Goal: Transaction & Acquisition: Purchase product/service

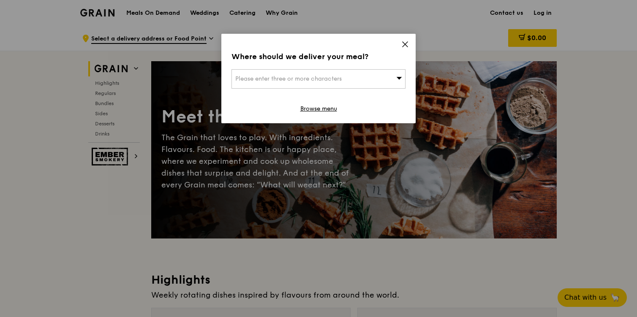
click at [407, 44] on icon at bounding box center [405, 45] width 8 height 8
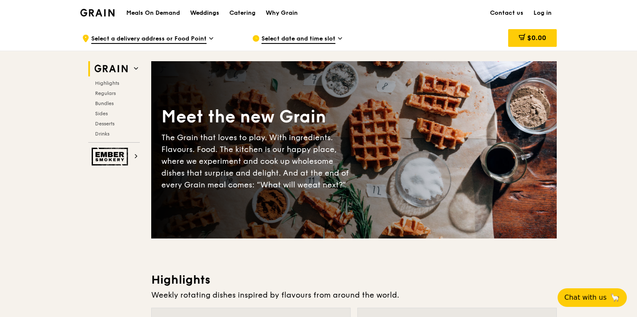
click at [208, 14] on div "Weddings" at bounding box center [204, 12] width 29 height 25
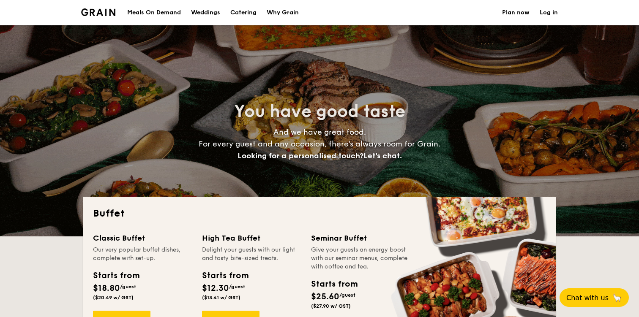
select select
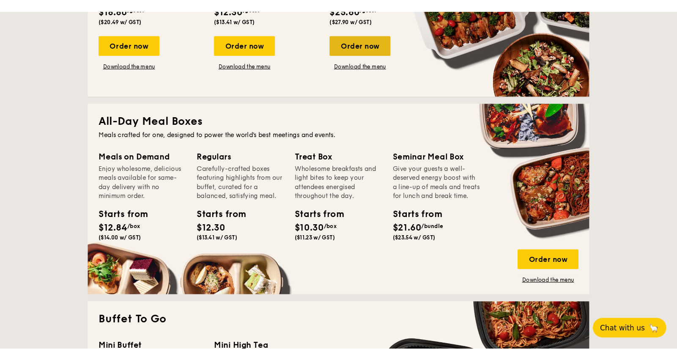
scroll to position [299, 0]
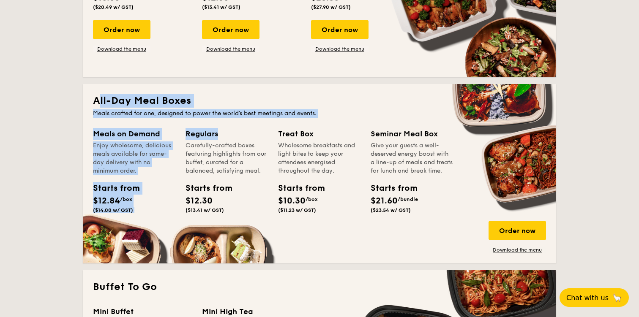
drag, startPoint x: 97, startPoint y: 101, endPoint x: 191, endPoint y: 136, distance: 100.3
click at [191, 136] on div "All-Day Meal Boxes Meals crafted for one, designed to power the world's best me…" at bounding box center [319, 174] width 473 height 180
click at [198, 166] on div "Carefully-crafted boxes featuring highlights from our buffet, curated for a bal…" at bounding box center [227, 159] width 82 height 34
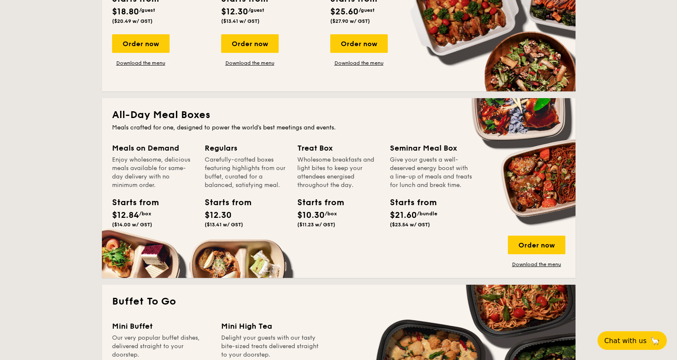
scroll to position [285, 0]
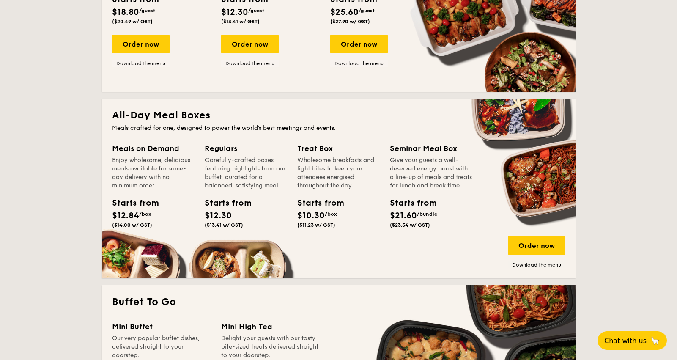
click at [127, 147] on div "Meals on Demand" at bounding box center [153, 148] width 82 height 12
drag, startPoint x: 112, startPoint y: 126, endPoint x: 139, endPoint y: 140, distance: 30.1
click at [139, 140] on div "All-Day Meal Boxes Meals crafted for one, designed to power the world's best me…" at bounding box center [338, 188] width 473 height 180
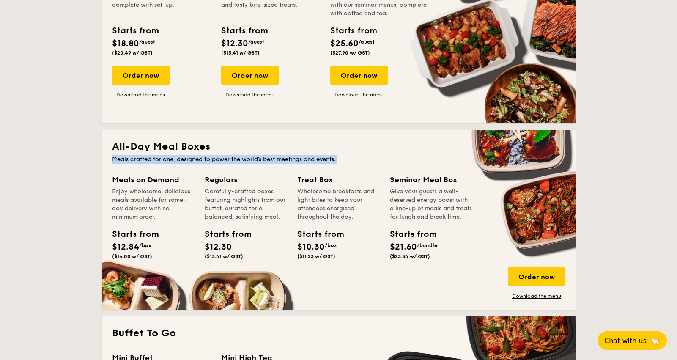
scroll to position [254, 0]
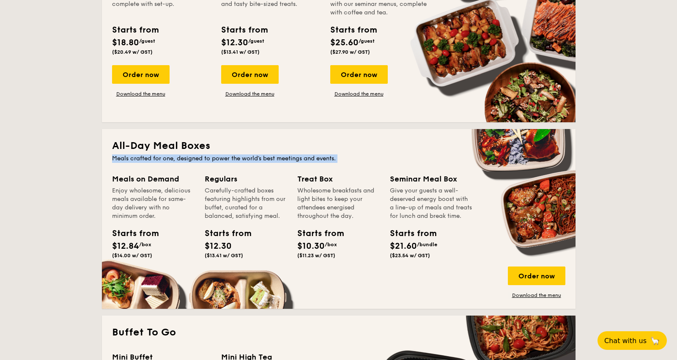
click at [145, 188] on div "Enjoy wholesome, delicious meals available for same-day delivery with no minimu…" at bounding box center [153, 203] width 82 height 34
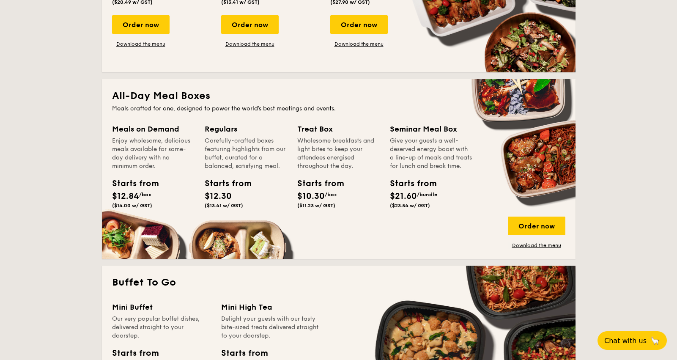
scroll to position [298, 0]
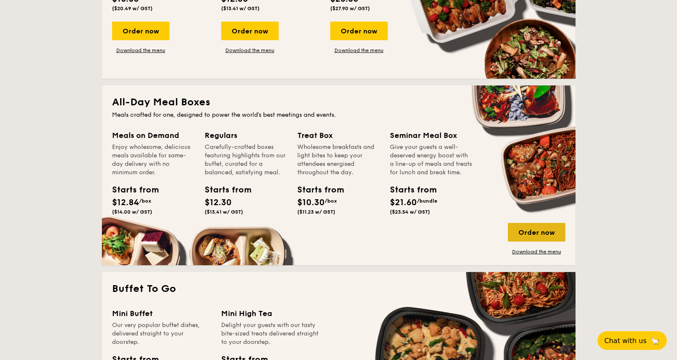
click at [531, 232] on div "Order now" at bounding box center [535, 232] width 57 height 19
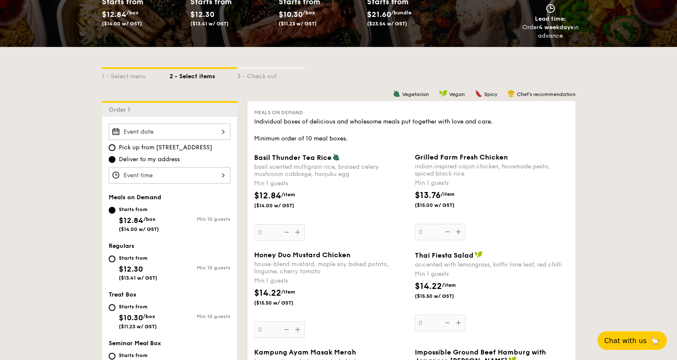
scroll to position [143, 0]
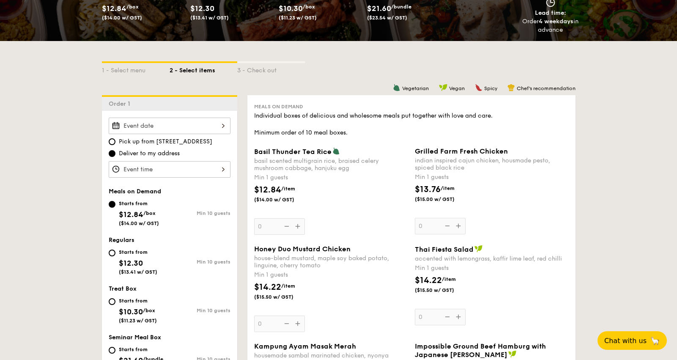
click at [358, 72] on div "1 - Select menu 2 - Select items 3 - Check out" at bounding box center [338, 68] width 473 height 14
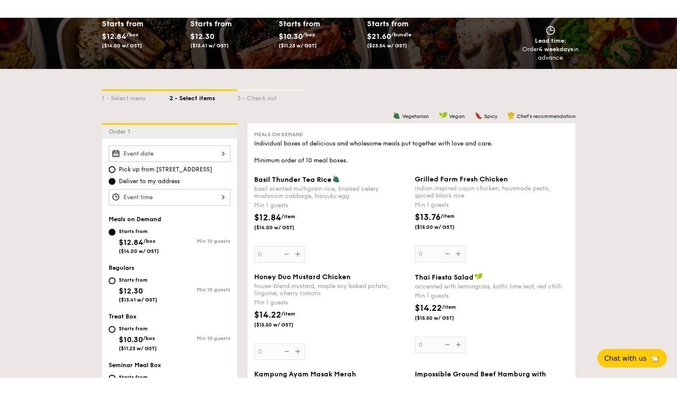
scroll to position [130, 0]
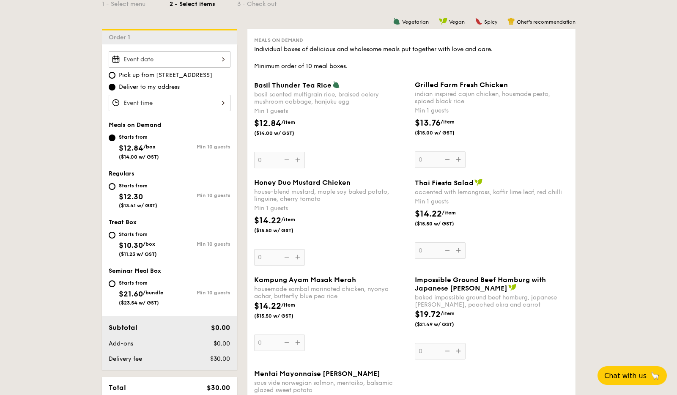
scroll to position [212, 0]
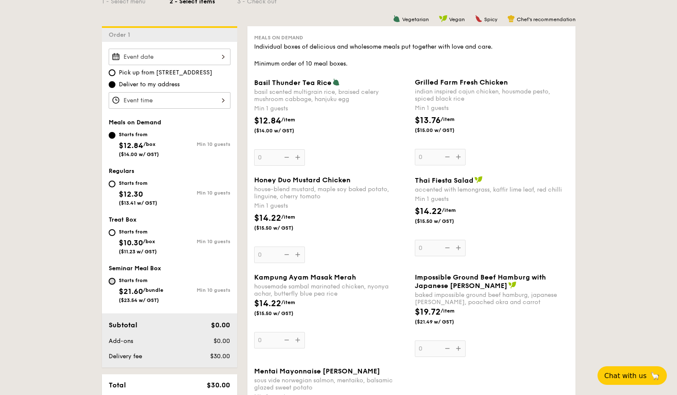
click at [112, 280] on input "Starts from $21.60 /bundle ($23.54 w/ GST) Min 10 guests" at bounding box center [112, 281] width 7 height 7
radio input "true"
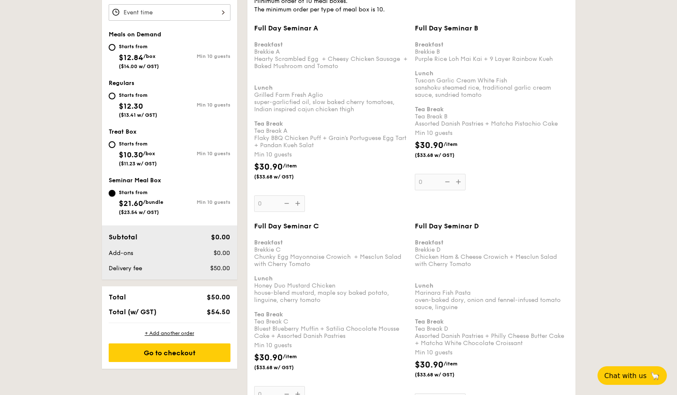
scroll to position [289, 0]
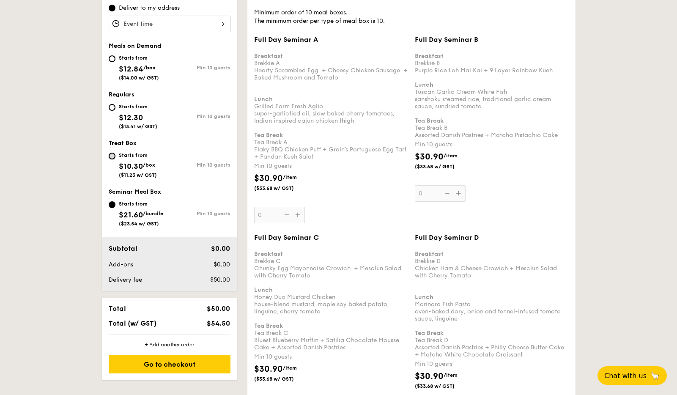
click at [112, 155] on input "Starts from $10.30 /box ($11.23 w/ GST) Min 10 guests" at bounding box center [112, 156] width 7 height 7
radio input "true"
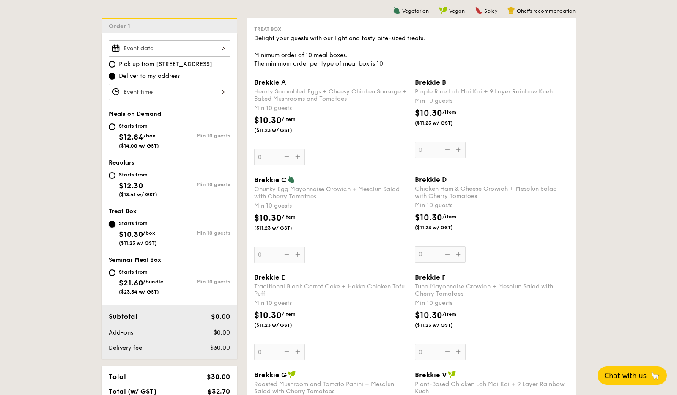
scroll to position [217, 0]
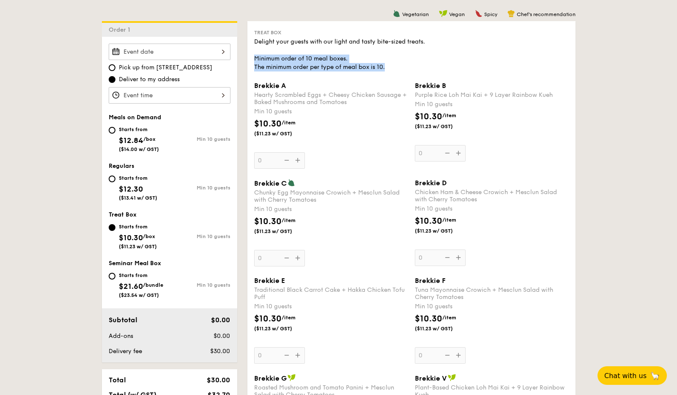
drag, startPoint x: 253, startPoint y: 59, endPoint x: 403, endPoint y: 65, distance: 150.1
click at [403, 65] on div "Treat Box Delight your guests with our light and tasty bite-sized treats. Minim…" at bounding box center [411, 395] width 328 height 749
click at [394, 67] on div "Delight your guests with our light and tasty bite-sized treats. Minimum order o…" at bounding box center [411, 55] width 314 height 34
drag, startPoint x: 390, startPoint y: 68, endPoint x: 287, endPoint y: 65, distance: 102.7
click at [287, 65] on div "Delight your guests with our light and tasty bite-sized treats. Minimum order o…" at bounding box center [411, 55] width 314 height 34
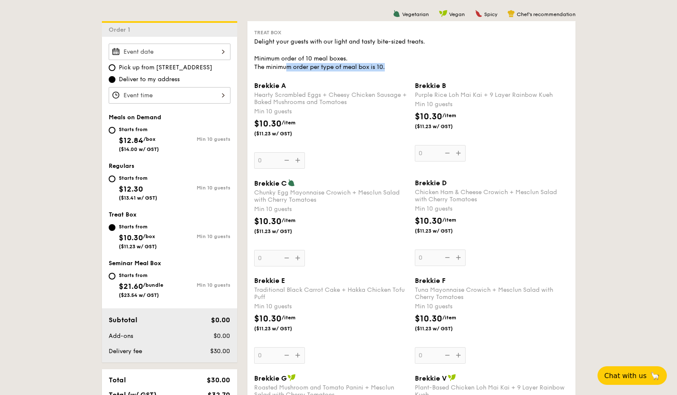
click at [270, 70] on div "Delight your guests with our light and tasty bite-sized treats. Minimum order o…" at bounding box center [411, 55] width 314 height 34
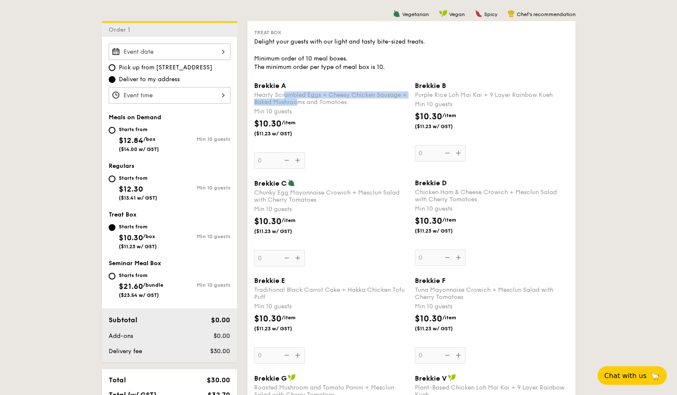
drag, startPoint x: 285, startPoint y: 95, endPoint x: 300, endPoint y: 105, distance: 18.3
click at [300, 105] on div "Hearty Scrambled Eggs + Cheesy Chicken Sausage + Baked Mushrooms and Tomatoes" at bounding box center [331, 98] width 154 height 14
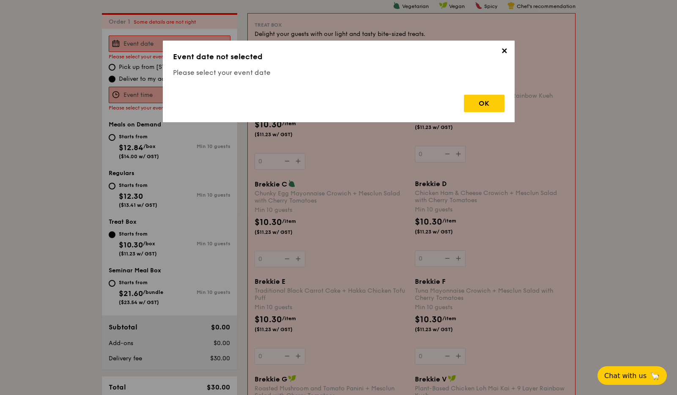
scroll to position [226, 0]
click at [507, 46] on span "✕" at bounding box center [504, 52] width 12 height 12
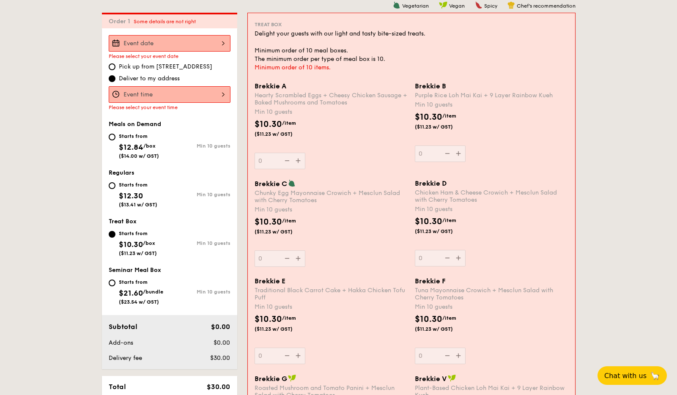
click at [316, 104] on div "Hearty Scrambled Eggs + Cheesy Chicken Sausage + Baked Mushrooms and Tomatoes" at bounding box center [330, 99] width 153 height 14
click at [305, 153] on input "0" at bounding box center [279, 161] width 51 height 16
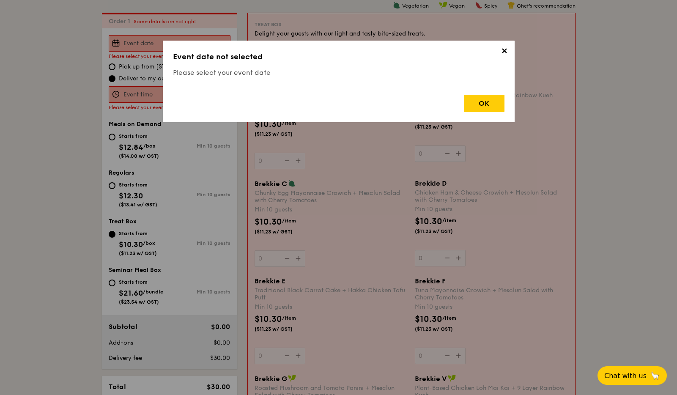
click at [507, 49] on span "✕" at bounding box center [504, 52] width 12 height 12
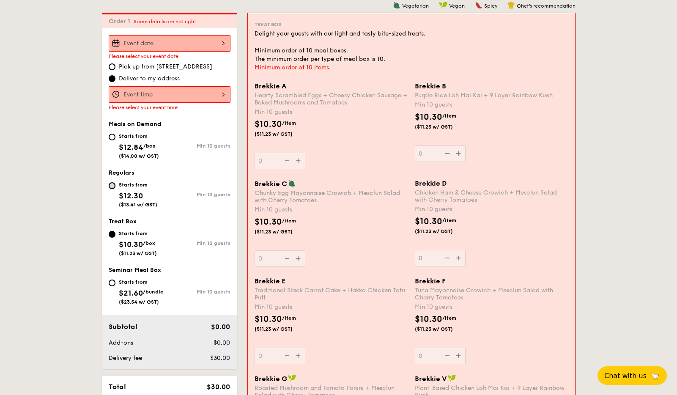
click at [112, 186] on input "Starts from $12.30 ($13.41 w/ GST) Min 10 guests" at bounding box center [112, 185] width 7 height 7
radio input "true"
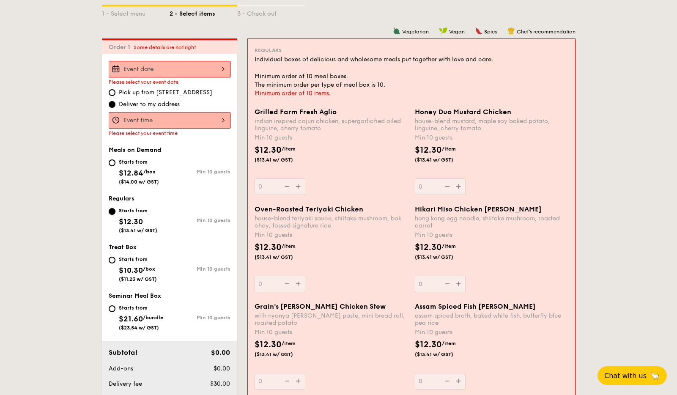
scroll to position [199, 0]
click at [112, 258] on input "Starts from $10.30 /box ($11.23 w/ GST) Min 10 guests" at bounding box center [112, 260] width 7 height 7
radio input "true"
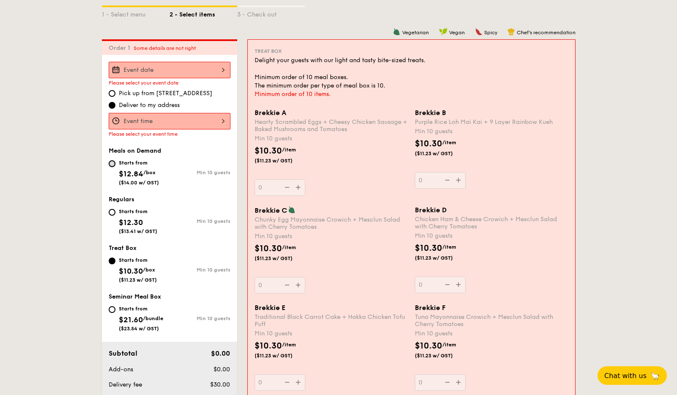
click at [113, 164] on input "Starts from $12.84 /box ($14.00 w/ GST) Min 10 guests" at bounding box center [112, 163] width 7 height 7
radio input "true"
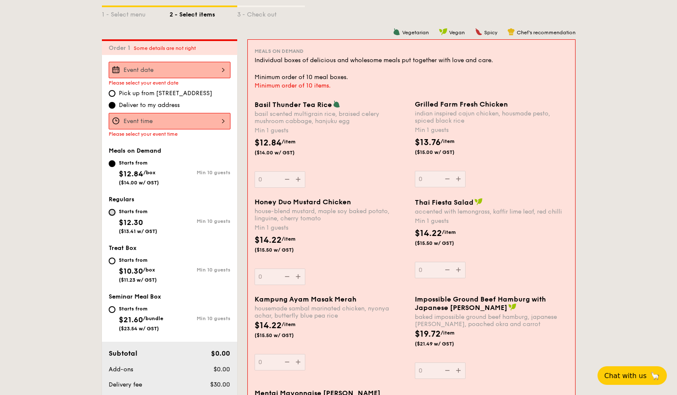
click at [111, 212] on input "Starts from $12.30 ($13.41 w/ GST) Min 10 guests" at bounding box center [112, 212] width 7 height 7
radio input "true"
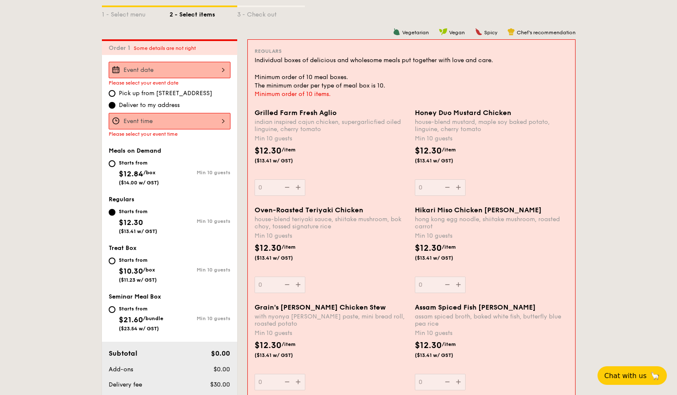
click at [113, 265] on div "Starts from $10.30 /box ($11.23 w/ GST)" at bounding box center [139, 269] width 61 height 28
click at [113, 264] on input "Starts from $10.30 /box ($11.23 w/ GST) Min 10 guests" at bounding box center [112, 260] width 7 height 7
radio input "true"
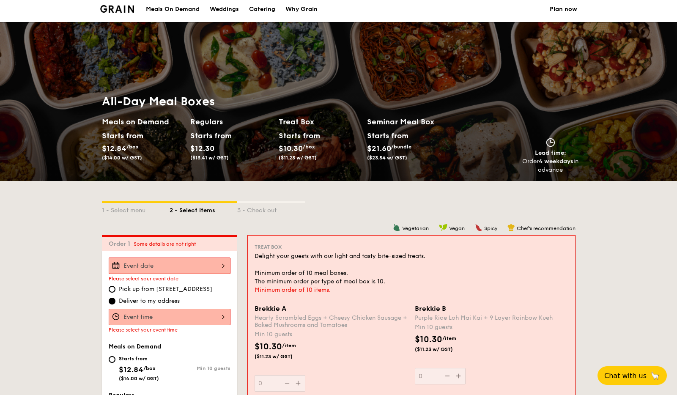
scroll to position [0, 0]
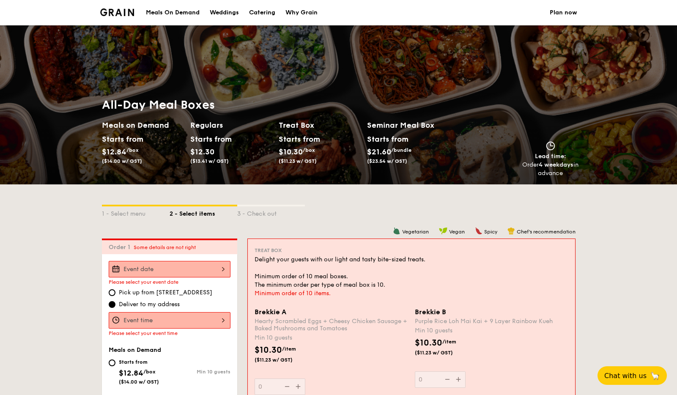
click at [170, 8] on div "Meals On Demand" at bounding box center [173, 12] width 54 height 25
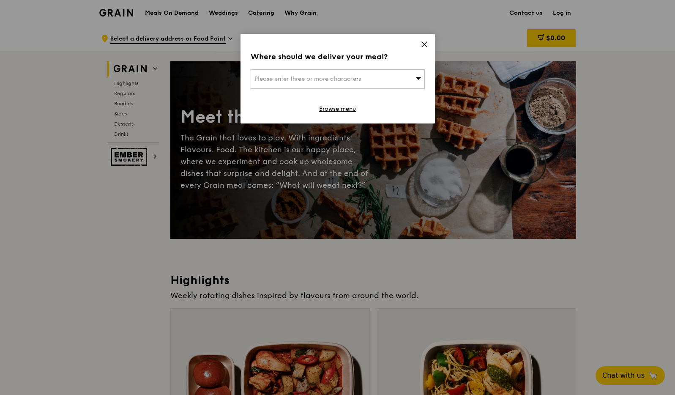
click at [426, 44] on icon at bounding box center [424, 45] width 8 height 8
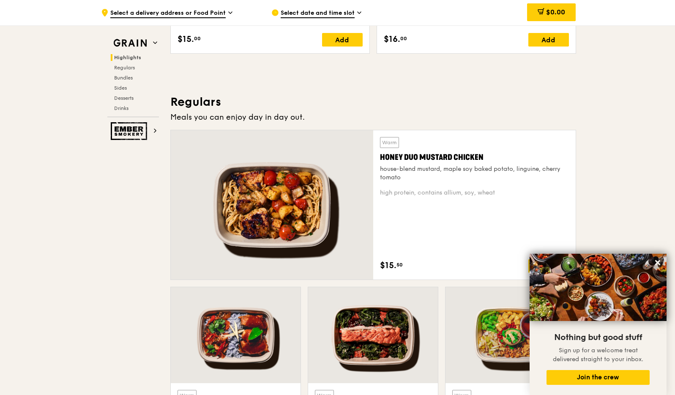
scroll to position [498, 0]
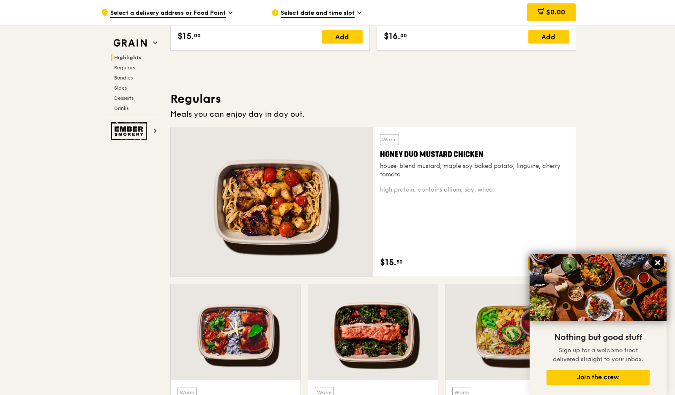
click at [659, 262] on icon at bounding box center [657, 262] width 5 height 5
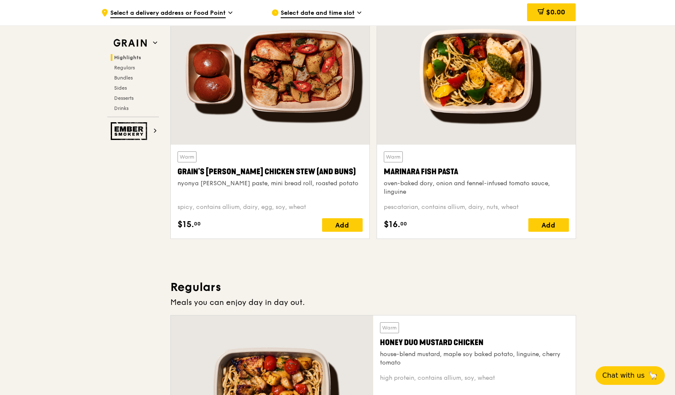
scroll to position [0, 0]
